Goal: Contribute content: Contribute content

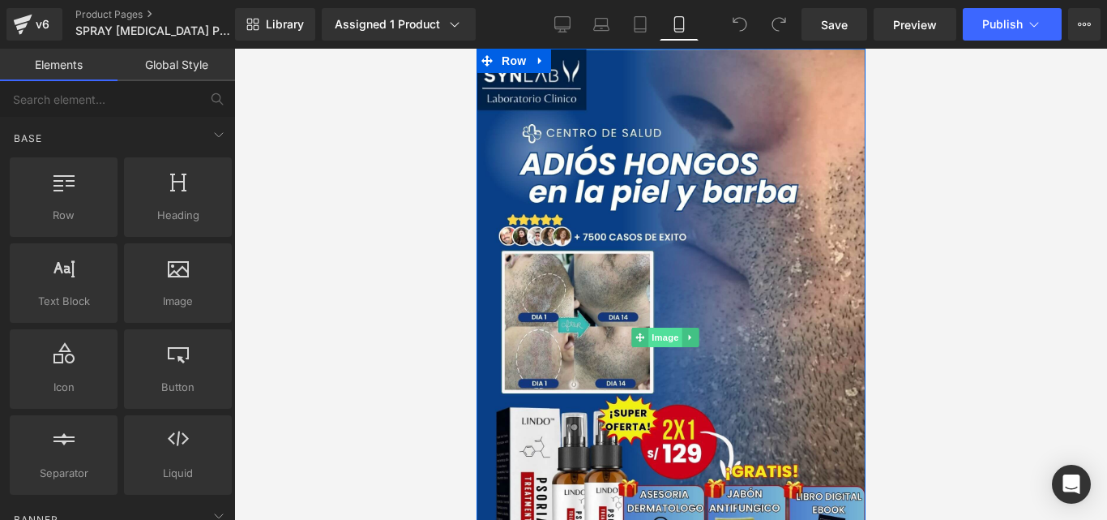
click at [657, 327] on span "Image" at bounding box center [665, 336] width 34 height 19
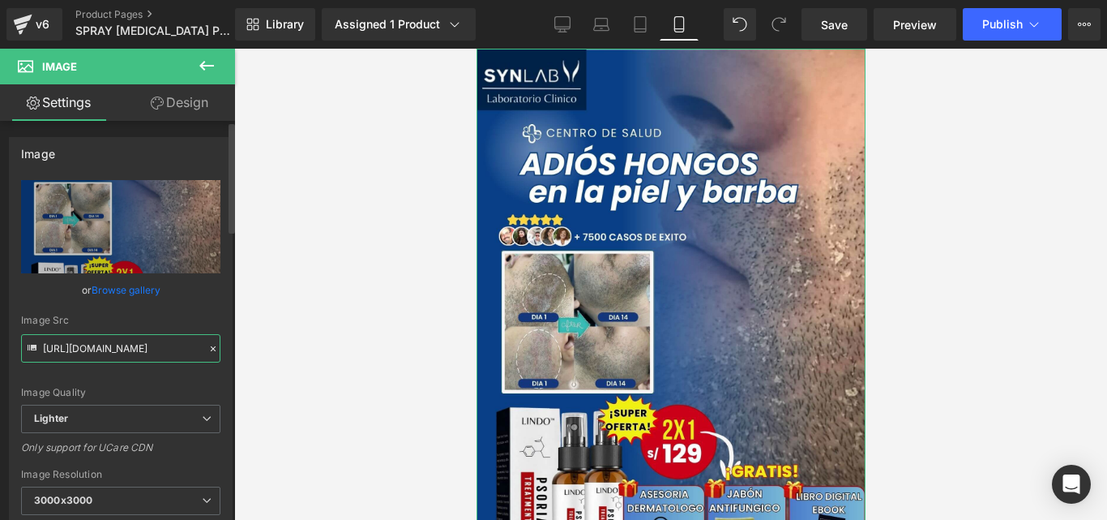
click at [122, 344] on input "[URL][DOMAIN_NAME]" at bounding box center [120, 348] width 199 height 28
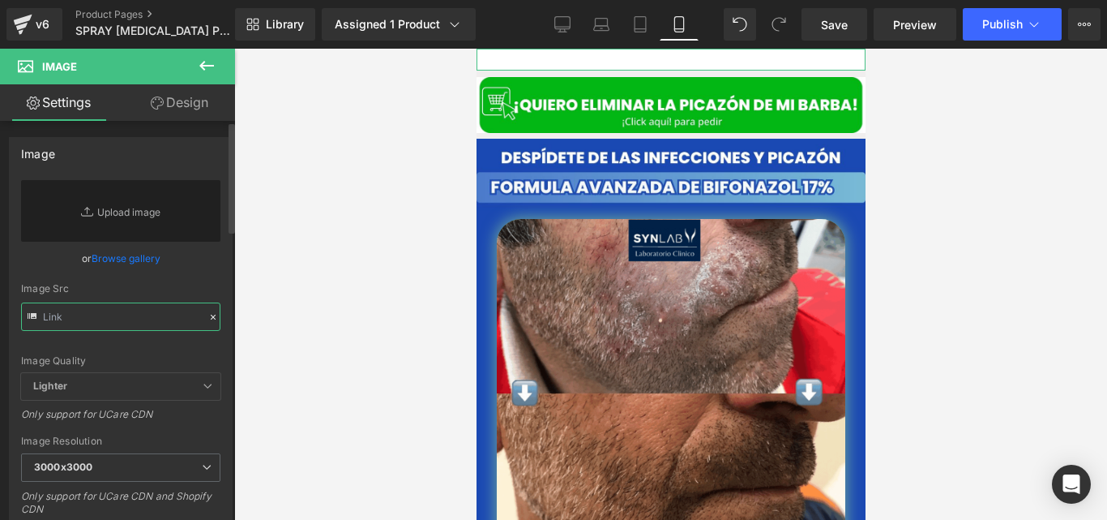
paste input "[URL][DOMAIN_NAME]"
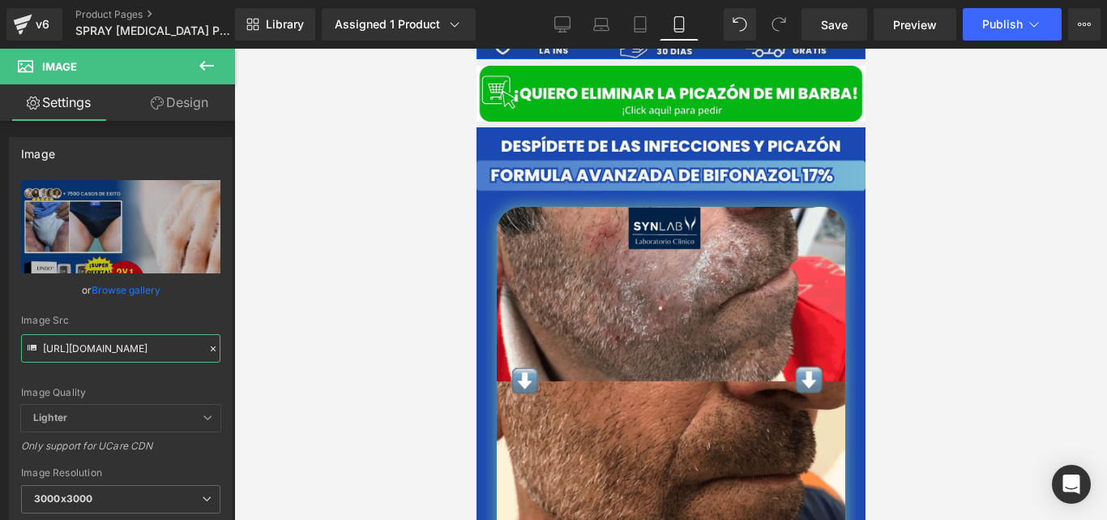
scroll to position [582, 0]
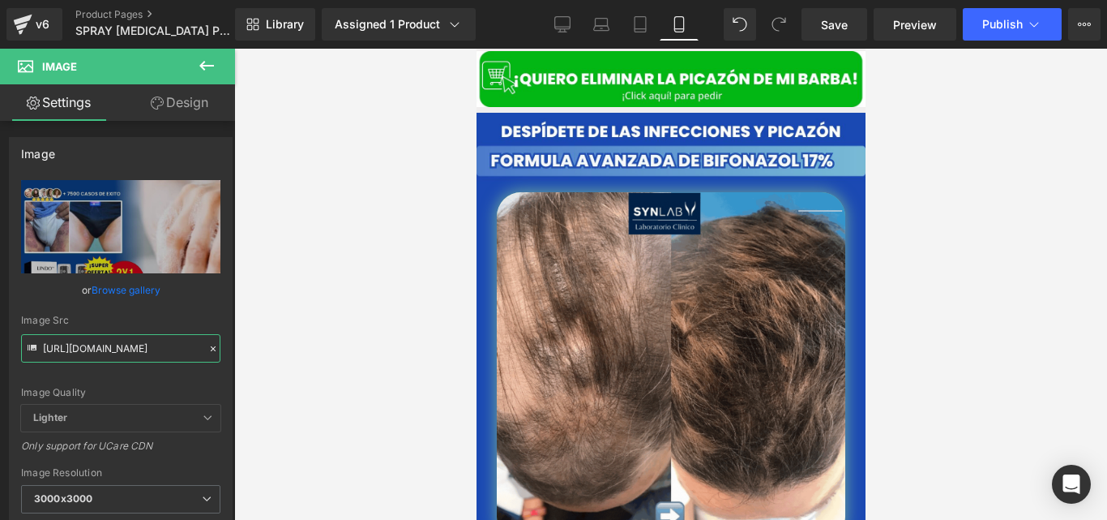
type input "[URL][DOMAIN_NAME]"
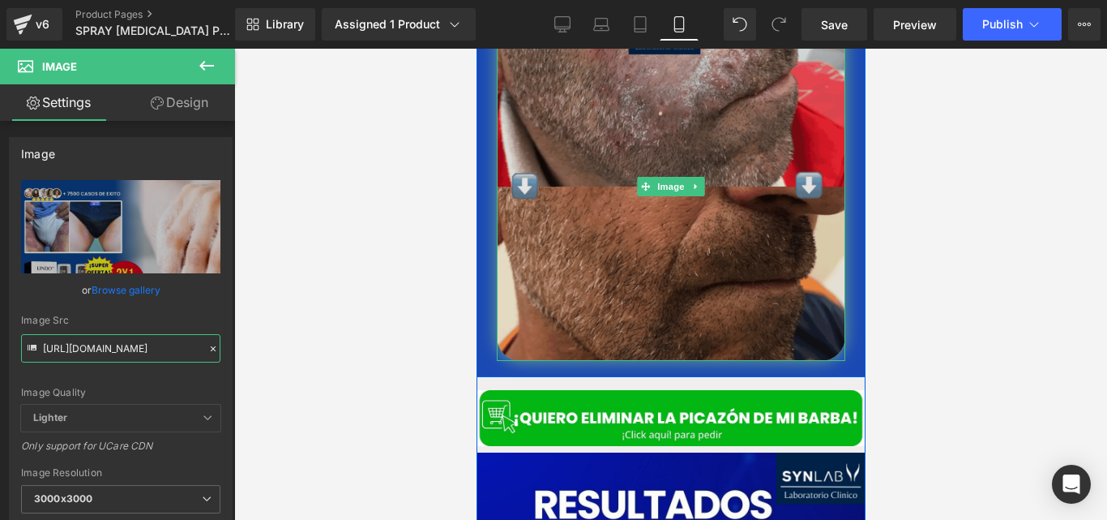
scroll to position [772, 0]
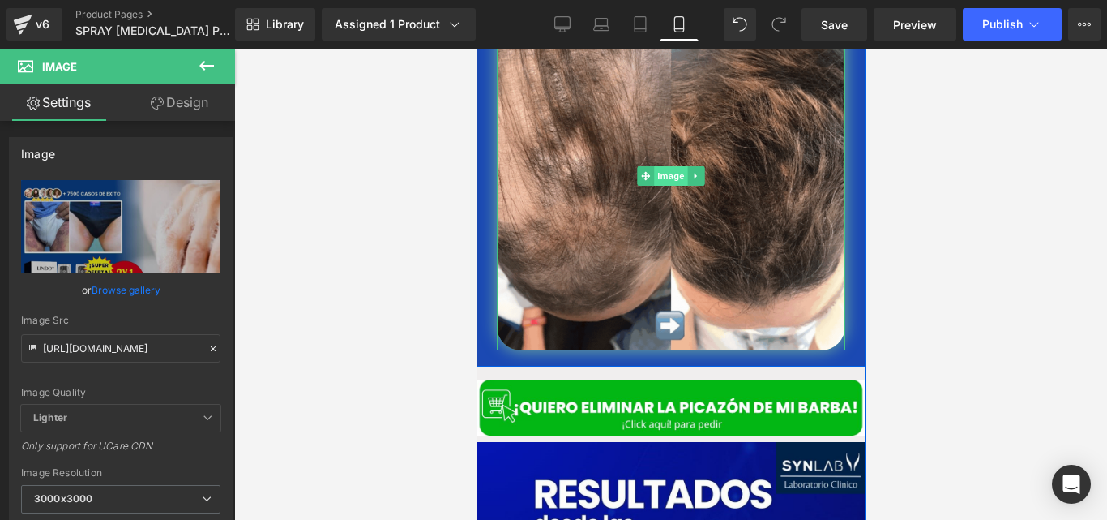
click at [662, 166] on span "Image" at bounding box center [670, 175] width 34 height 19
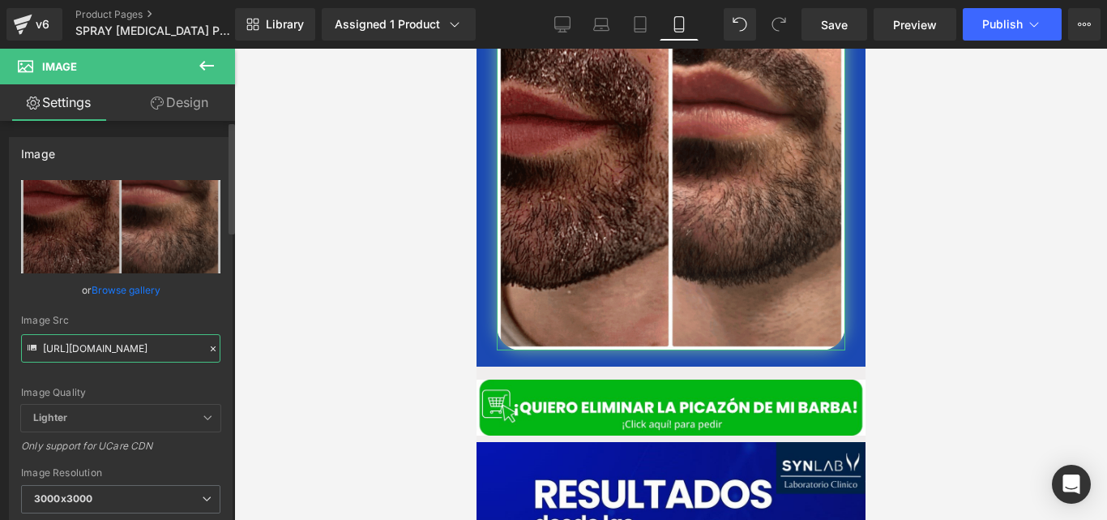
click at [114, 351] on input "[URL][DOMAIN_NAME]" at bounding box center [120, 348] width 199 height 28
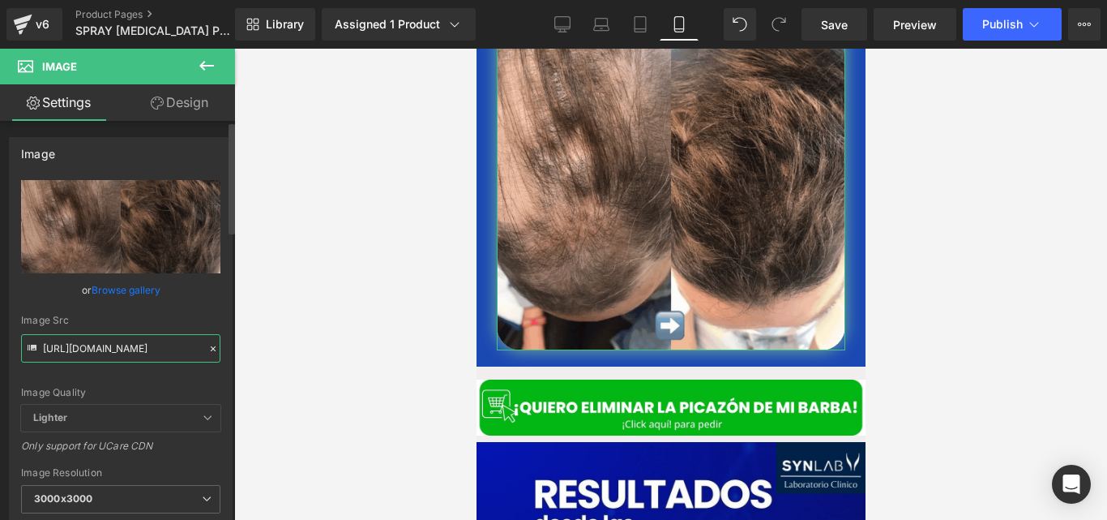
click at [114, 351] on input "[URL][DOMAIN_NAME]" at bounding box center [120, 348] width 199 height 28
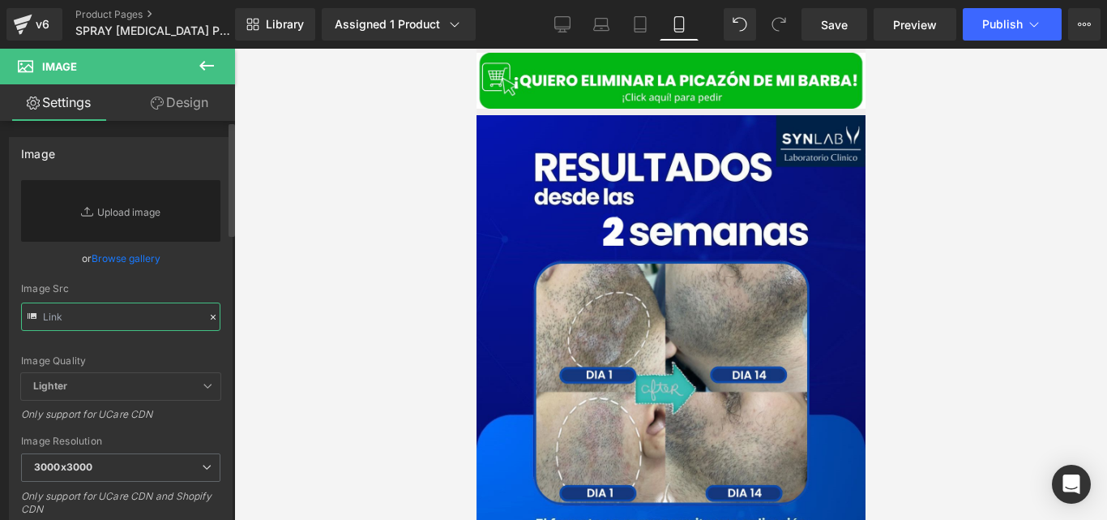
paste input "[URL][DOMAIN_NAME]"
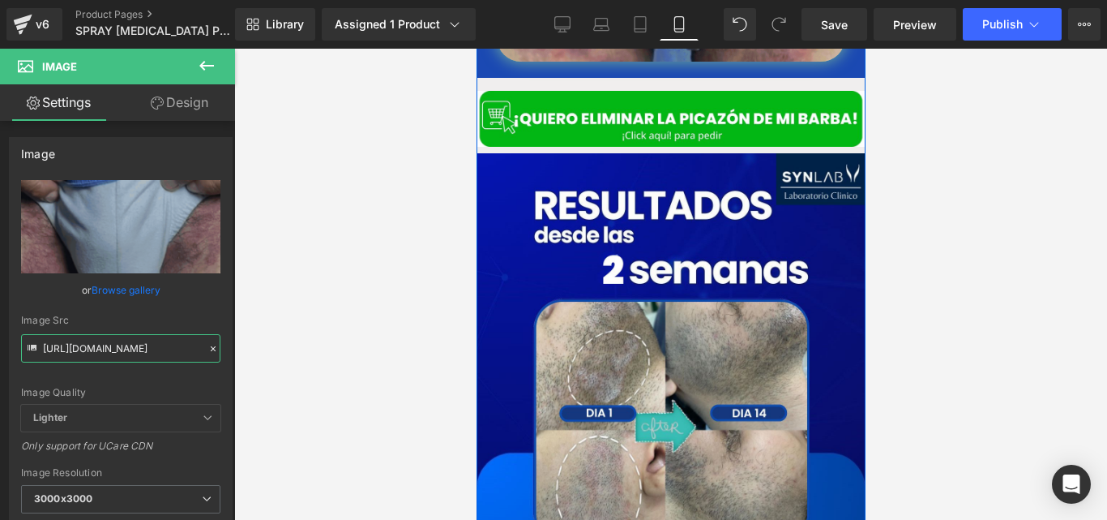
scroll to position [1050, 0]
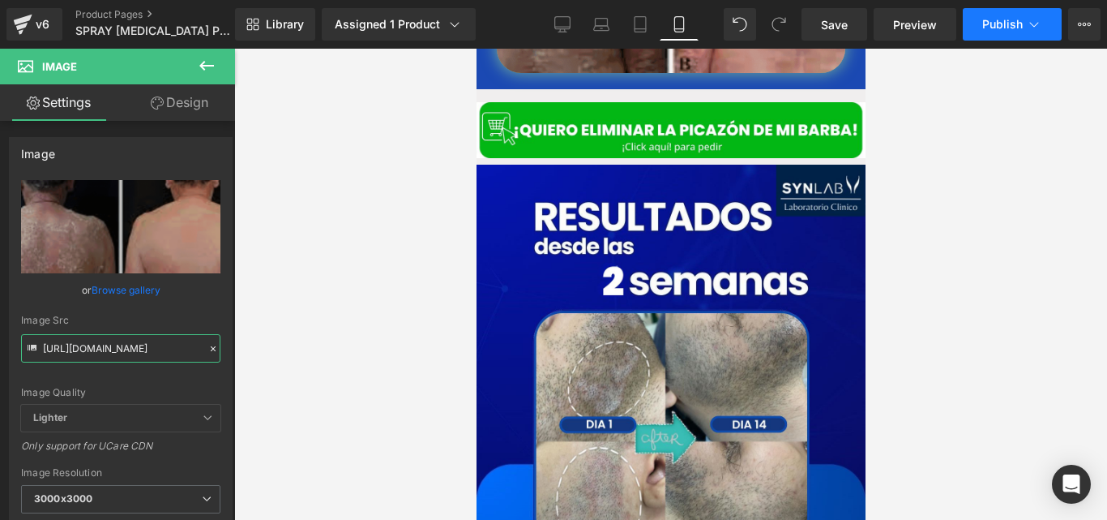
type input "[URL][DOMAIN_NAME]"
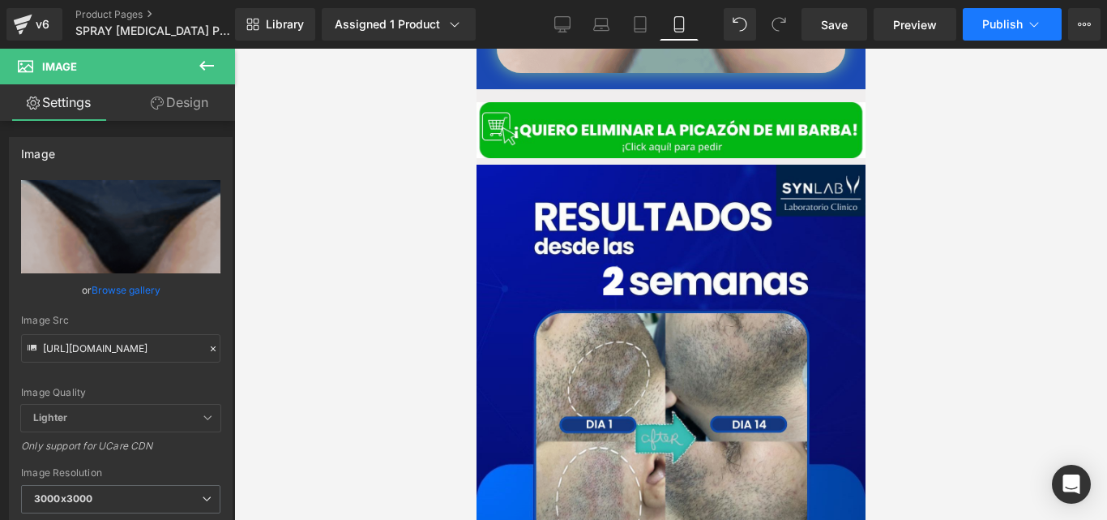
click at [1000, 11] on button "Publish" at bounding box center [1012, 24] width 99 height 32
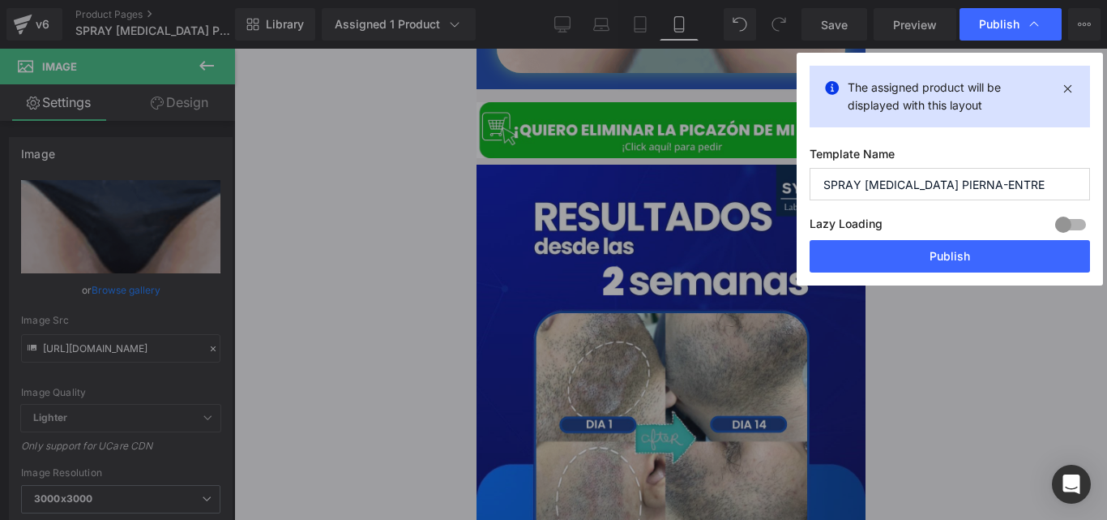
scroll to position [0, 0]
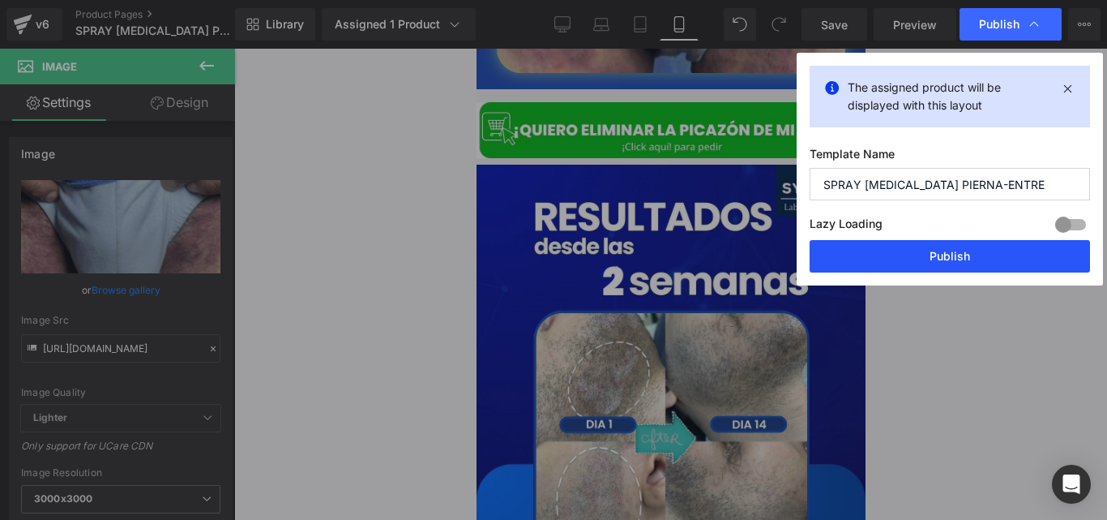
click at [844, 250] on button "Publish" at bounding box center [950, 256] width 280 height 32
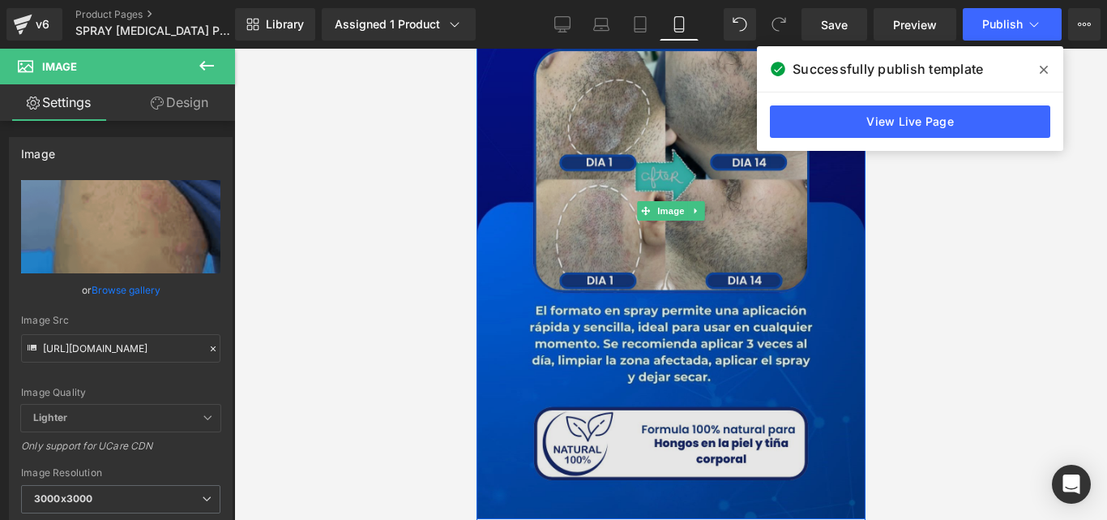
scroll to position [1308, 0]
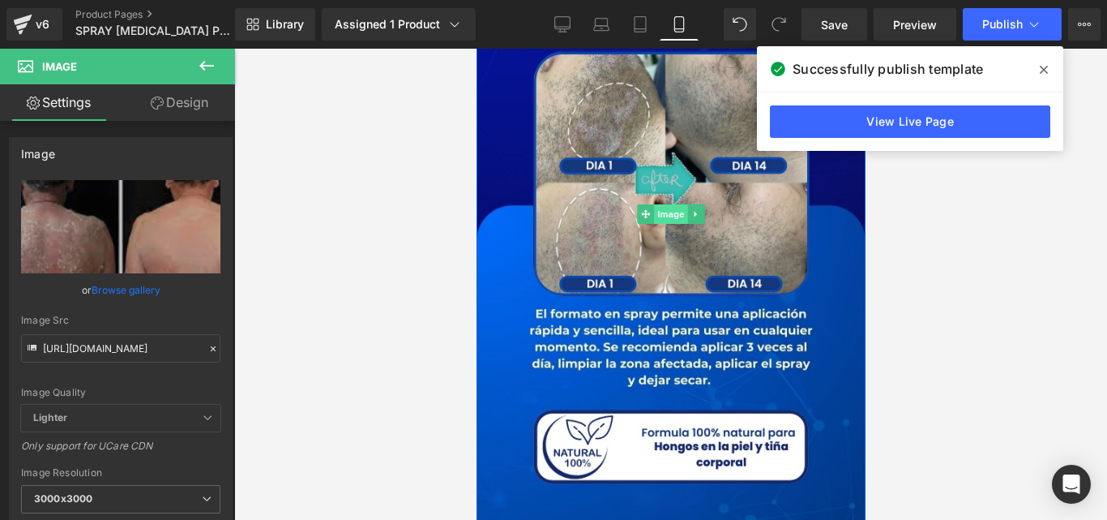
click at [670, 204] on span "Image" at bounding box center [670, 213] width 34 height 19
click at [673, 204] on span "Image" at bounding box center [670, 213] width 34 height 19
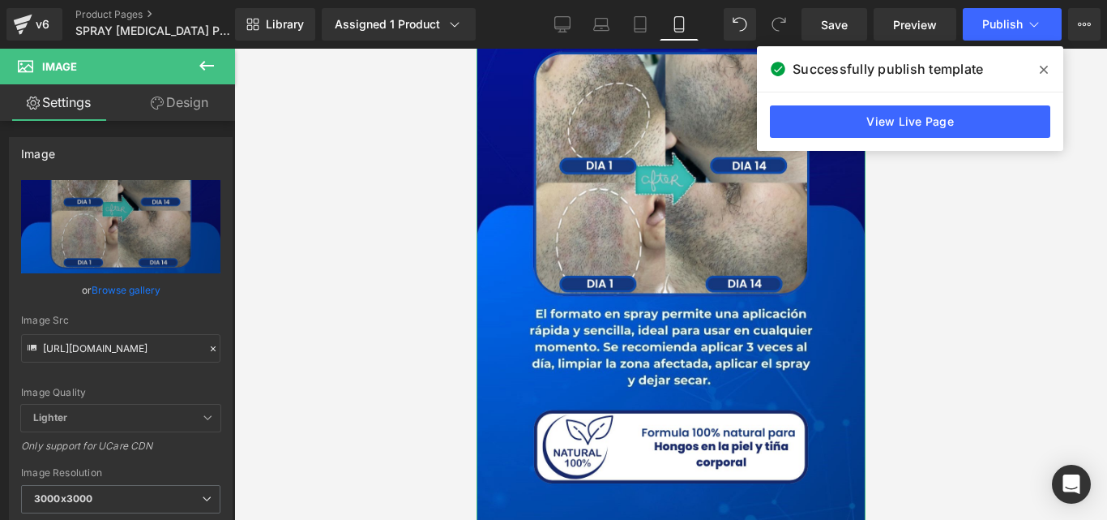
type input "C:\fakepath\[MEDICAL_DATA] RESULTADOS 2 SEMANAS (3) (1).jpg"
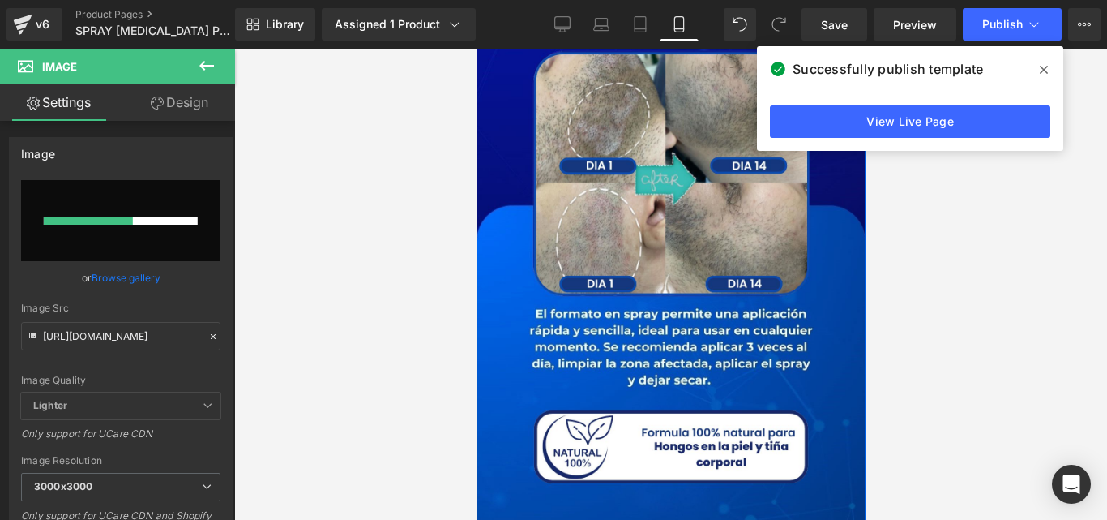
scroll to position [2256, 0]
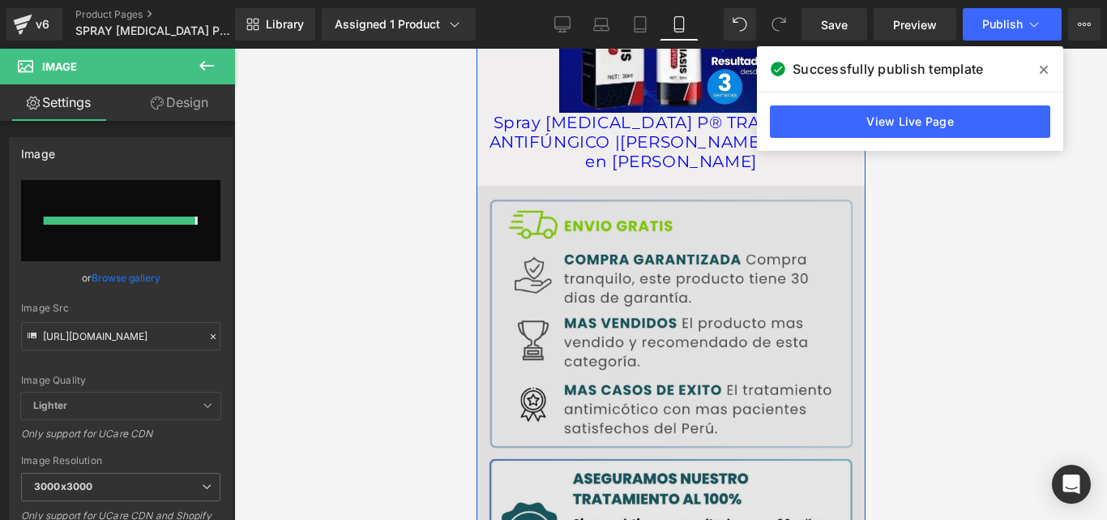
type input "[URL][DOMAIN_NAME]"
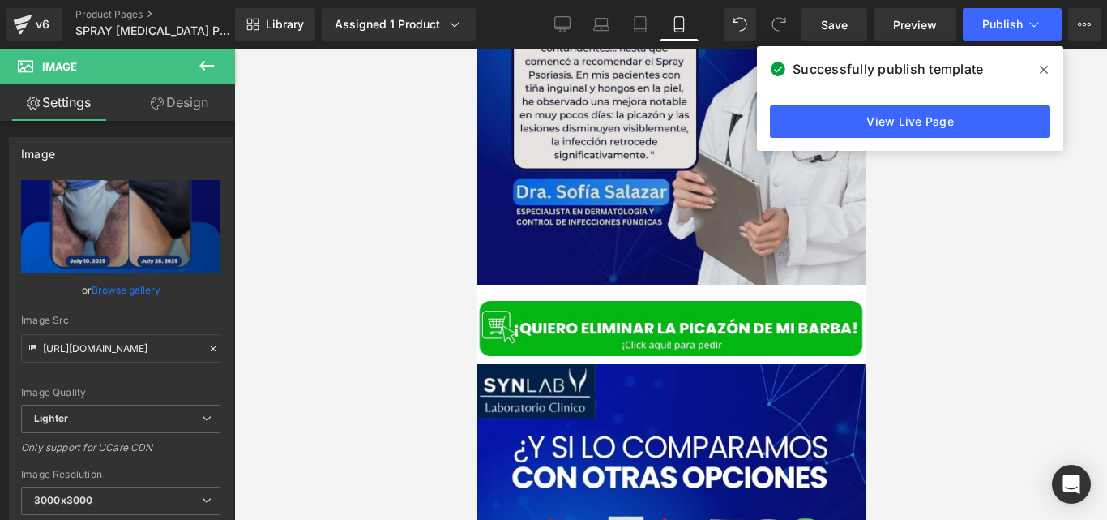
scroll to position [6721, 0]
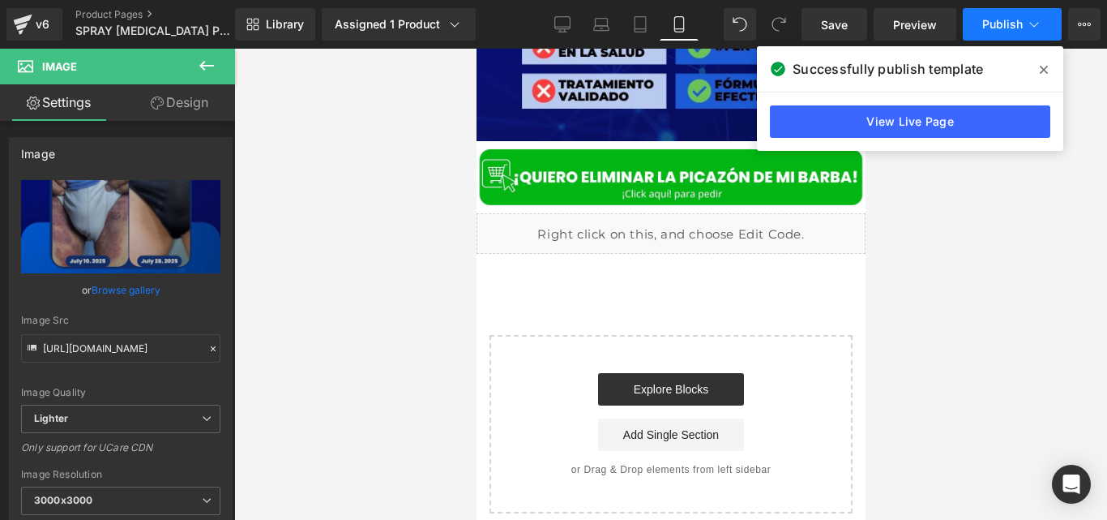
click at [993, 18] on span "Publish" at bounding box center [1002, 24] width 41 height 13
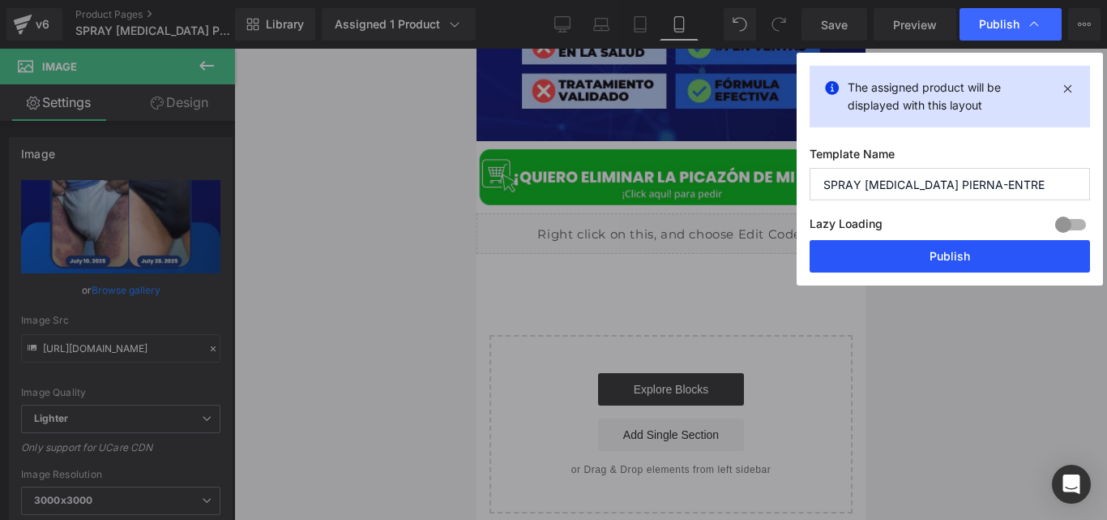
click at [900, 251] on button "Publish" at bounding box center [950, 256] width 280 height 32
